Goal: Find specific page/section: Find specific page/section

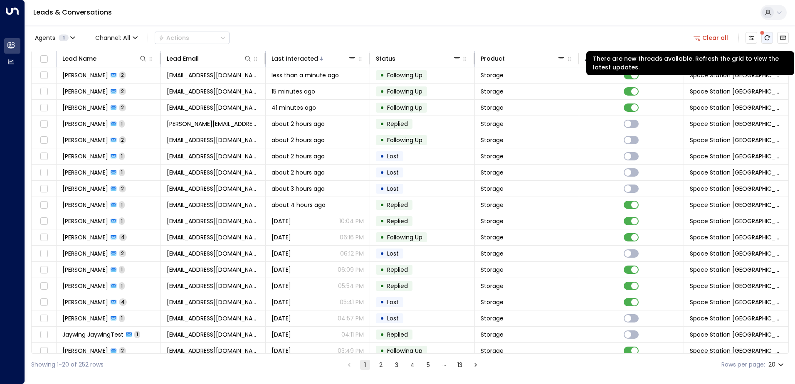
click at [766, 39] on icon "There are new threads available. Refresh the grid to view the latest updates." at bounding box center [767, 38] width 7 height 7
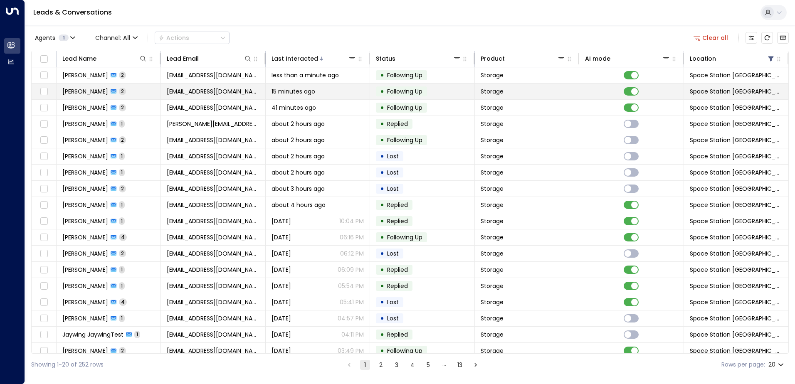
click at [193, 84] on td "[EMAIL_ADDRESS][DOMAIN_NAME]" at bounding box center [213, 92] width 104 height 16
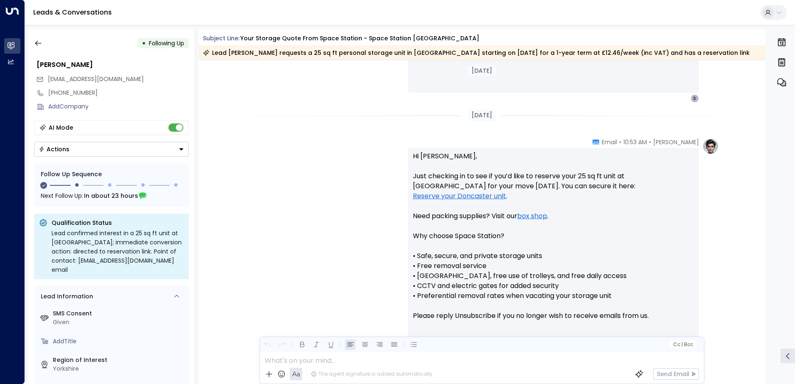
scroll to position [552, 0]
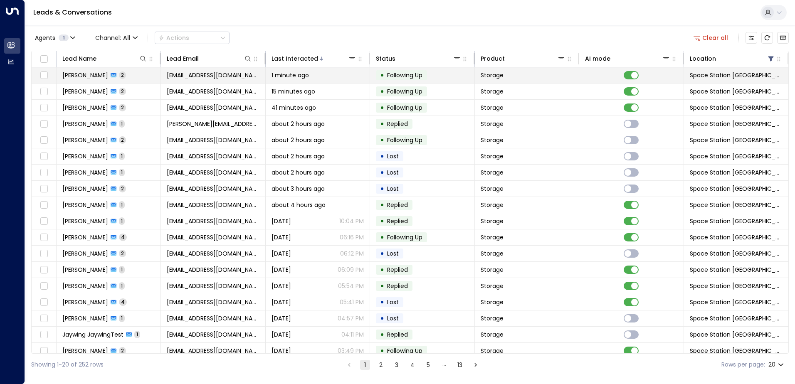
click at [170, 73] on span "[EMAIL_ADDRESS][DOMAIN_NAME]" at bounding box center [213, 75] width 92 height 8
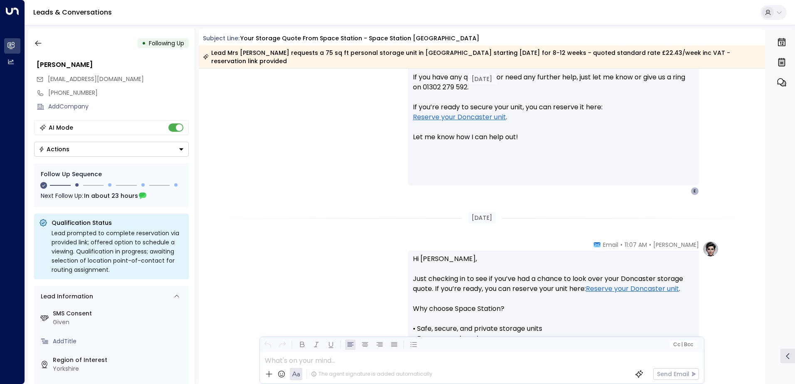
scroll to position [470, 0]
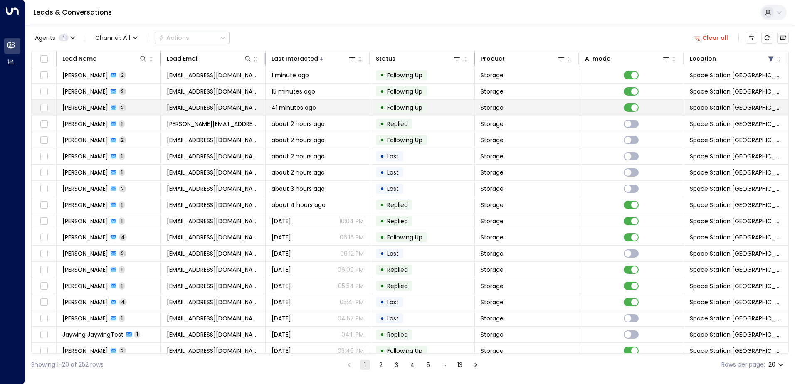
click at [170, 111] on span "[EMAIL_ADDRESS][DOMAIN_NAME]" at bounding box center [213, 108] width 92 height 8
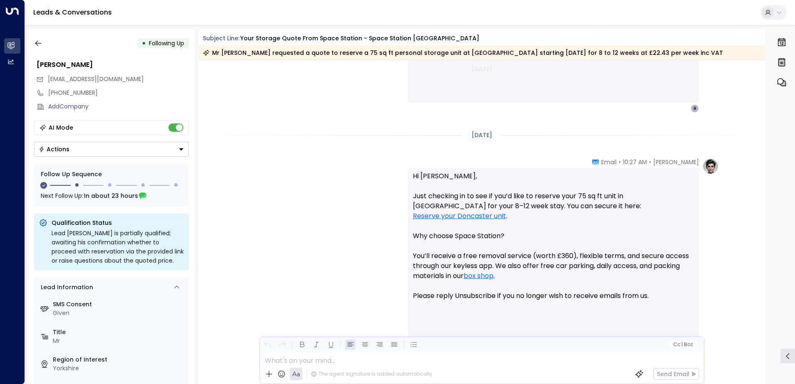
scroll to position [542, 0]
